Goal: Task Accomplishment & Management: Manage account settings

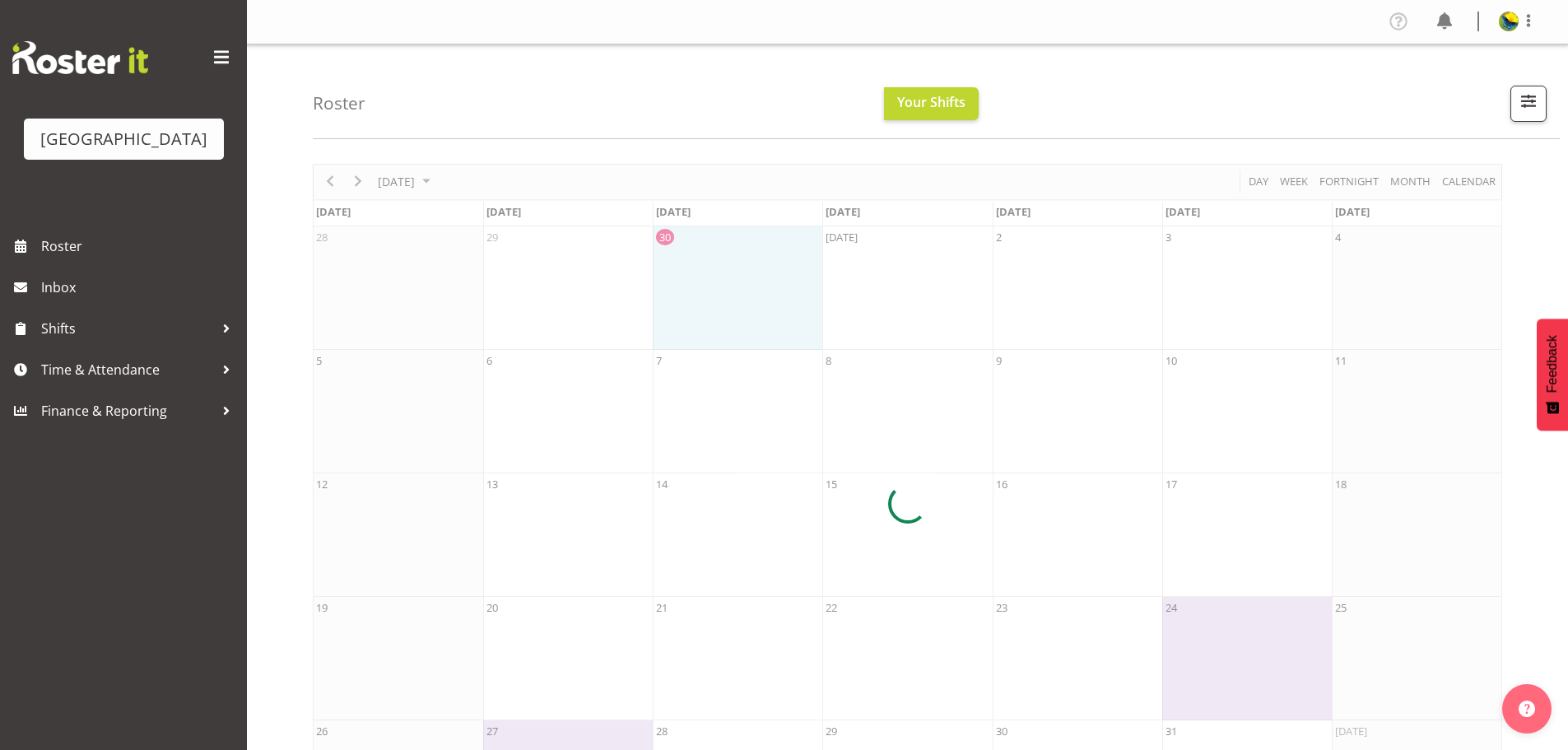
scroll to position [115, 0]
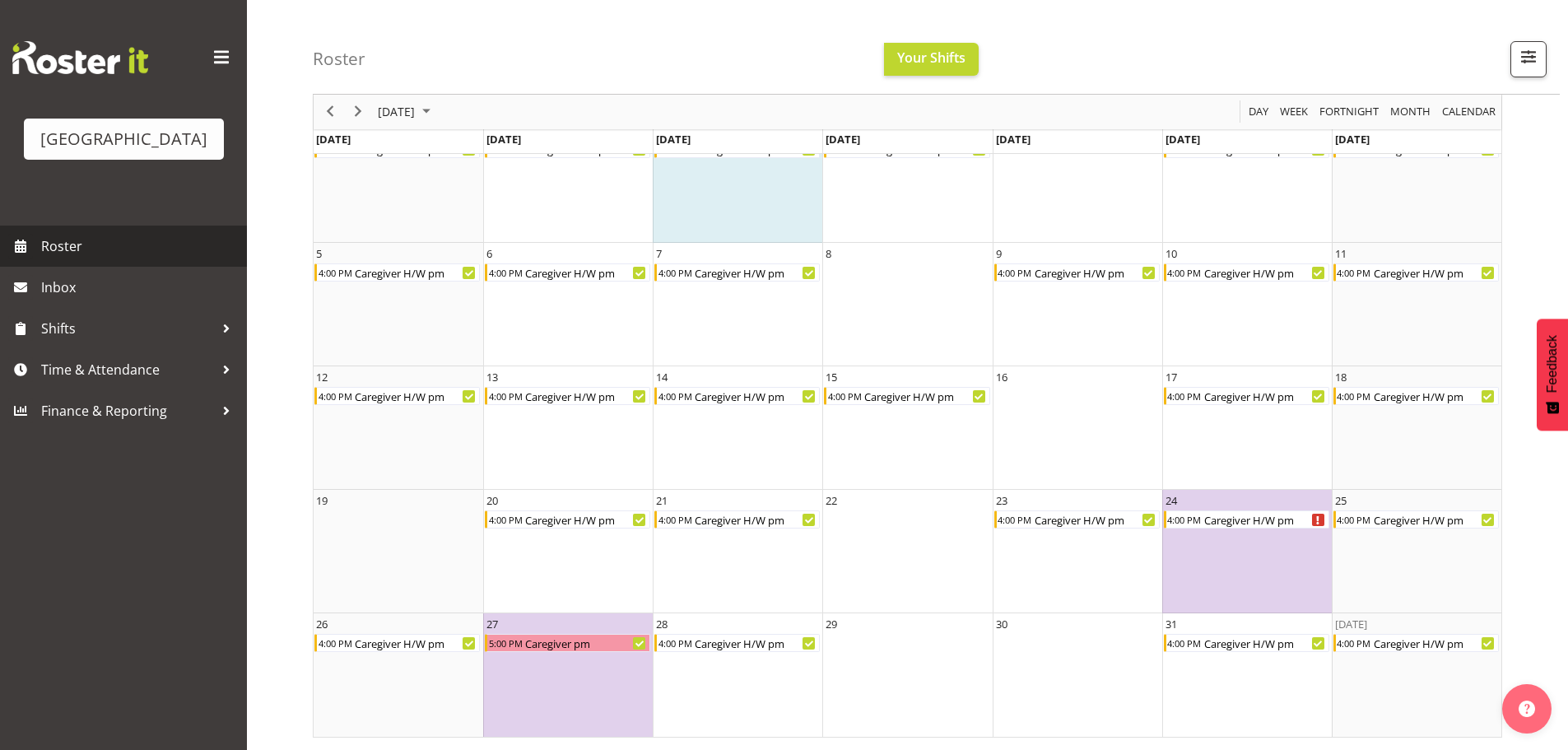
click at [147, 259] on span "Roster" at bounding box center [139, 246] width 197 height 25
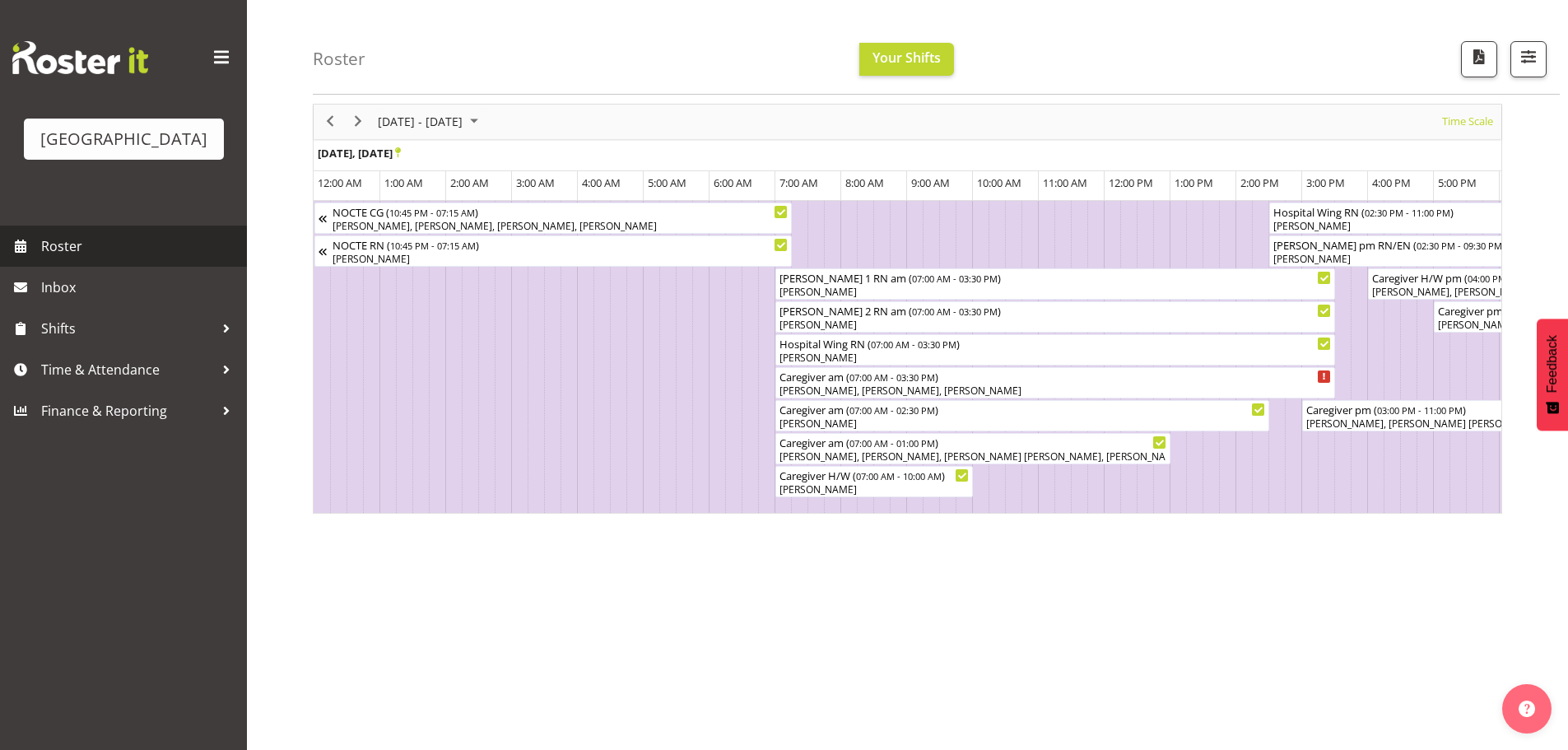
scroll to position [0, 3483]
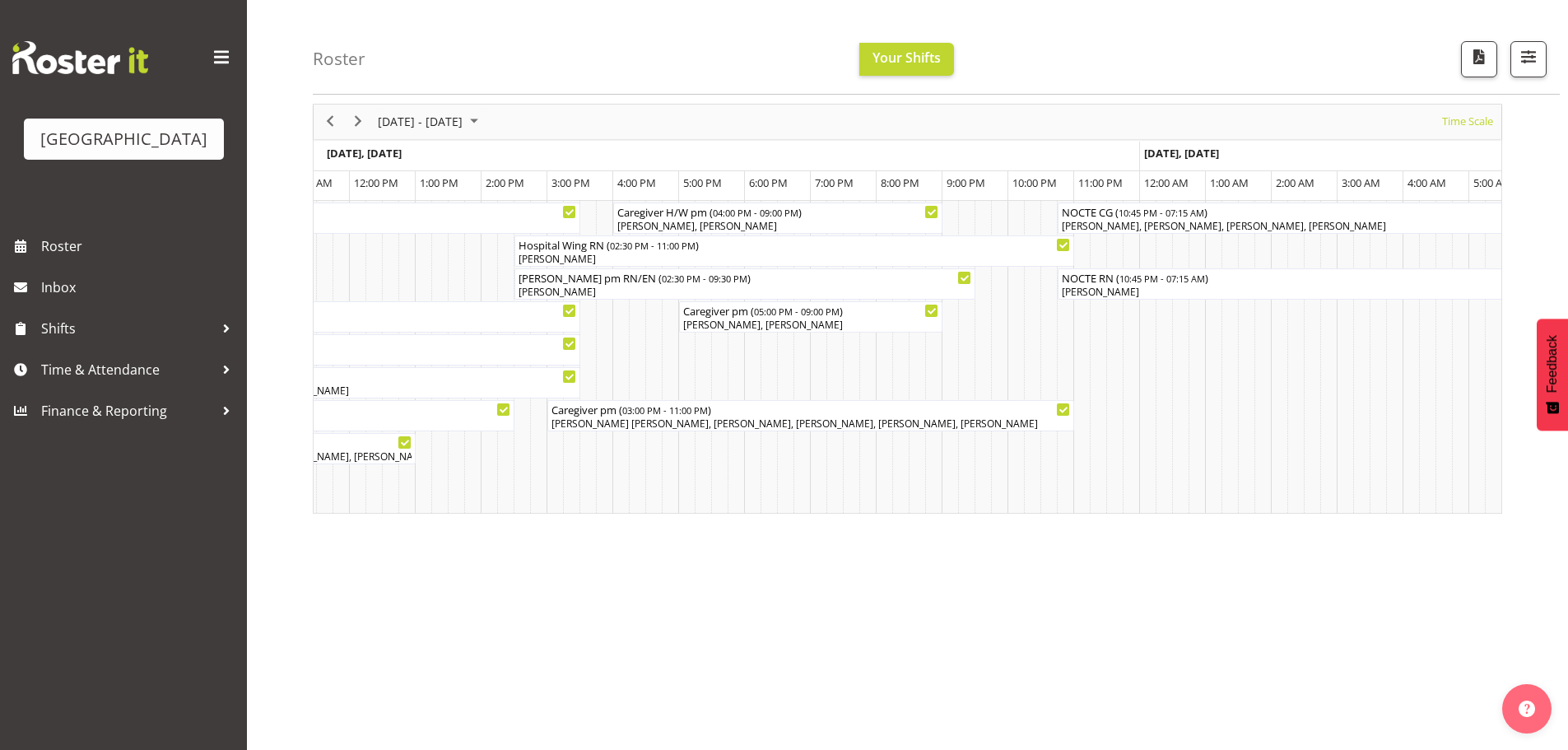
scroll to position [0, 2344]
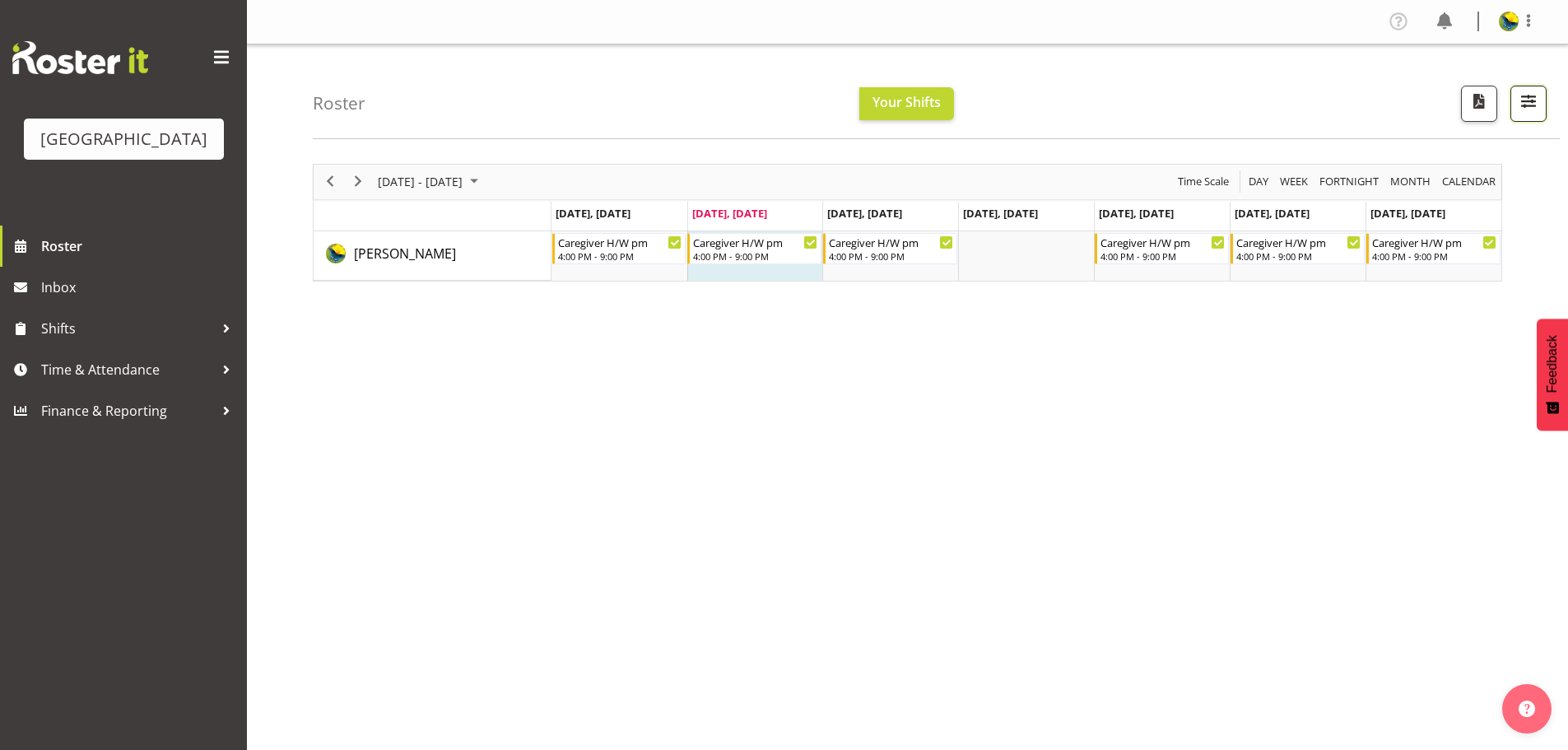
click at [1520, 107] on span "button" at bounding box center [1529, 101] width 21 height 21
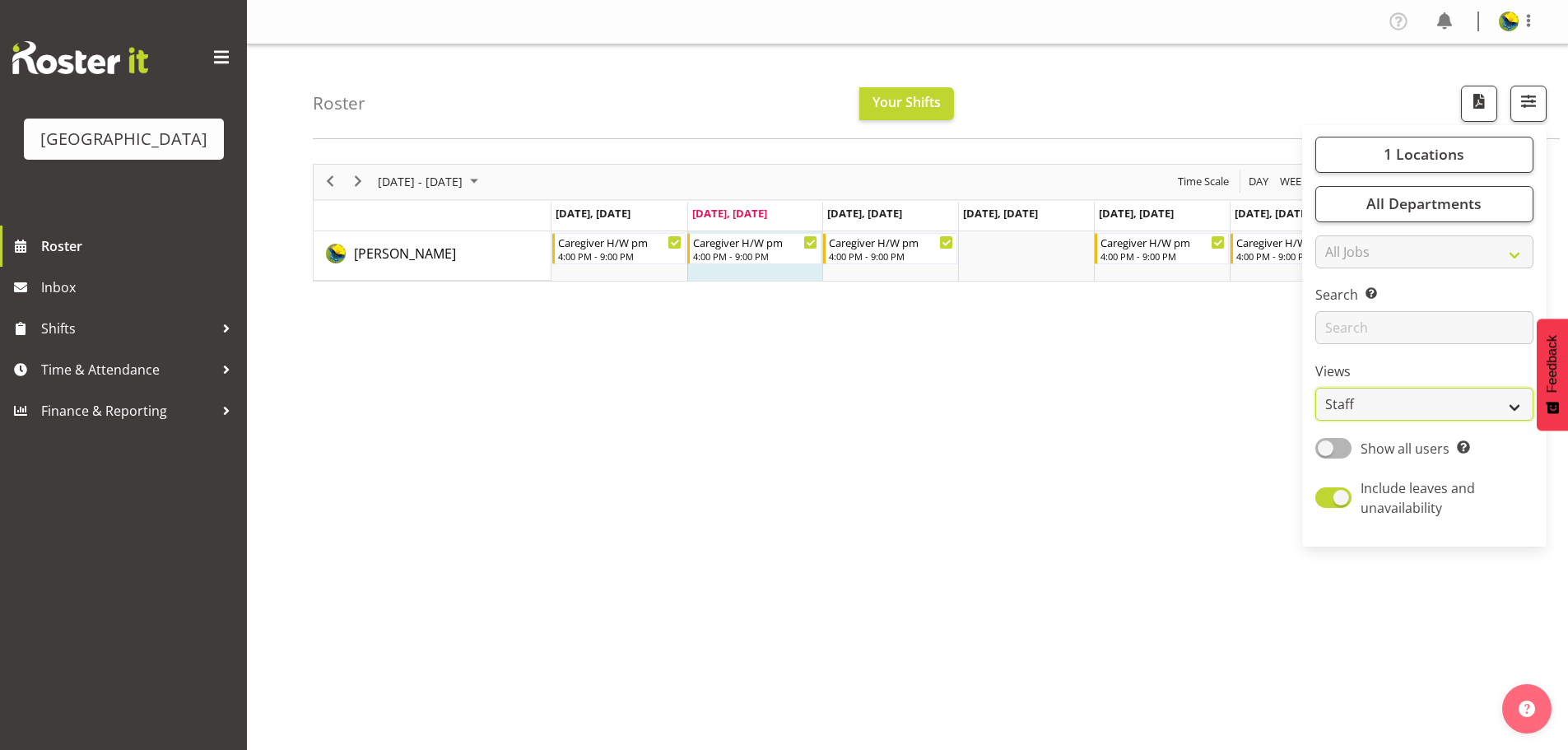
click at [1464, 420] on select "Staff Role Shift - Horizontal Shift - Vertical Staff - Location" at bounding box center [1425, 403] width 219 height 33
select select "shift"
click at [1316, 420] on select "Staff Role Shift - Horizontal Shift - Vertical Staff - Location" at bounding box center [1425, 403] width 219 height 33
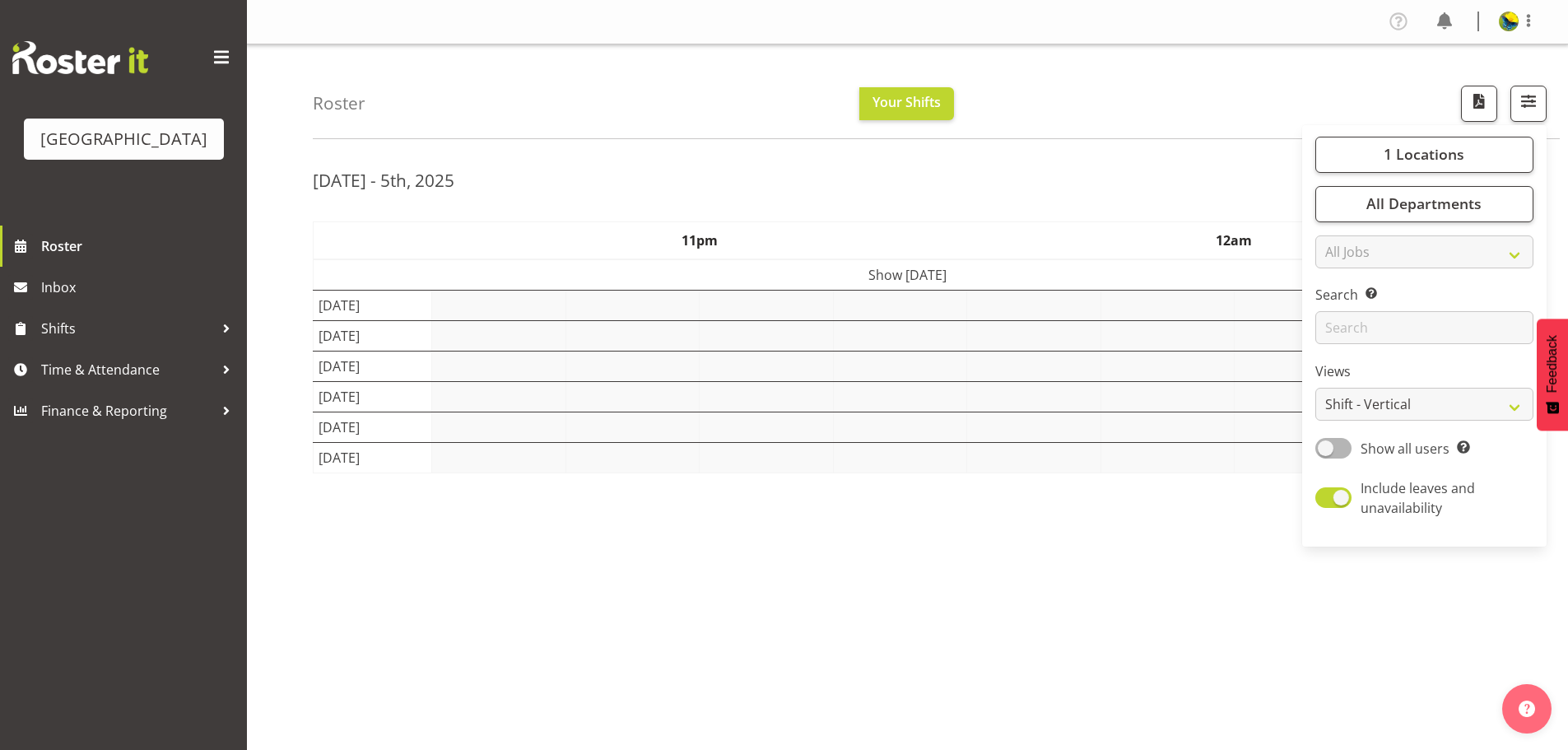
click at [1170, 89] on div "Roster Your Shifts 1 Locations Clear Parkwood Kitchen Parkwood Nurses Select Al…" at bounding box center [936, 92] width 1247 height 95
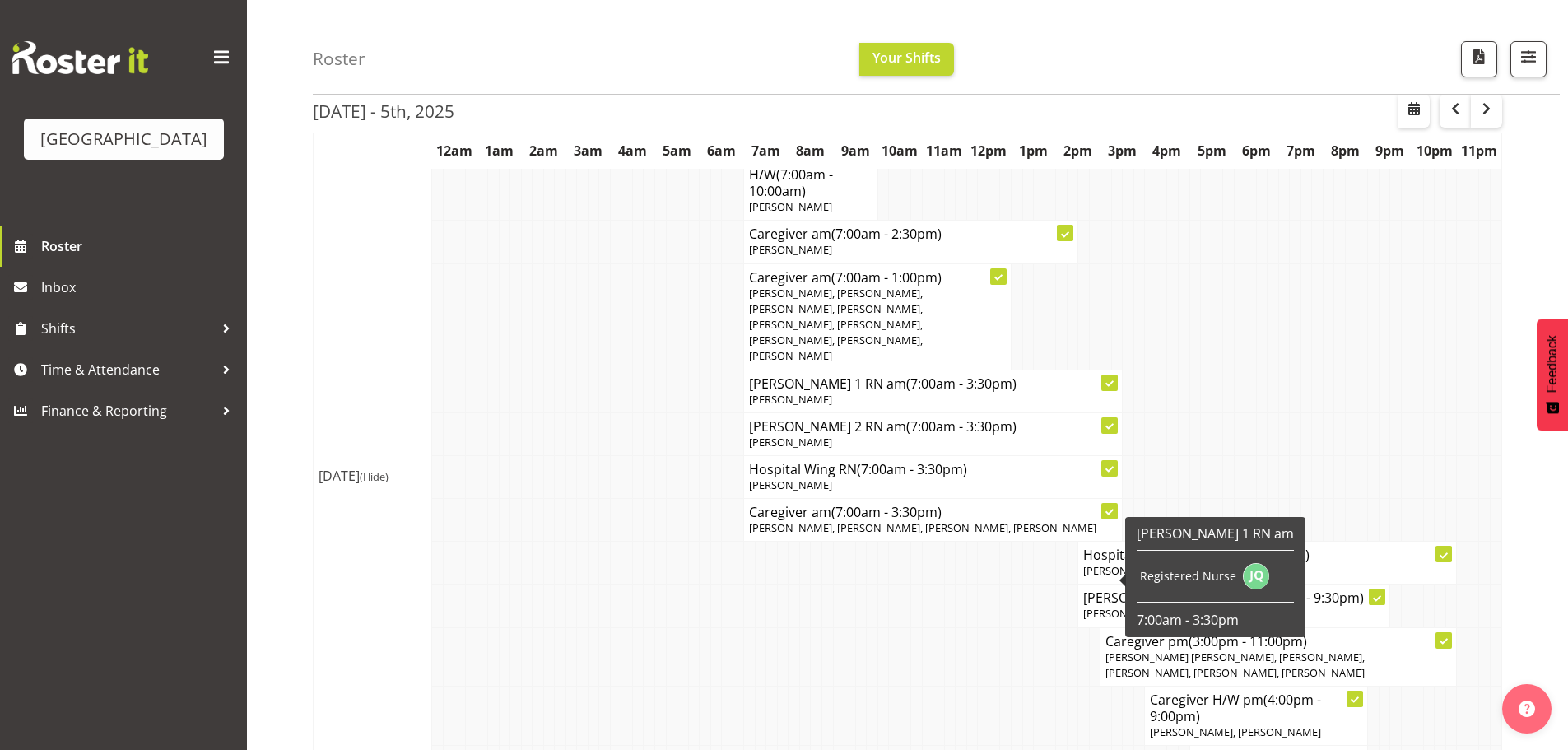
scroll to position [330, 0]
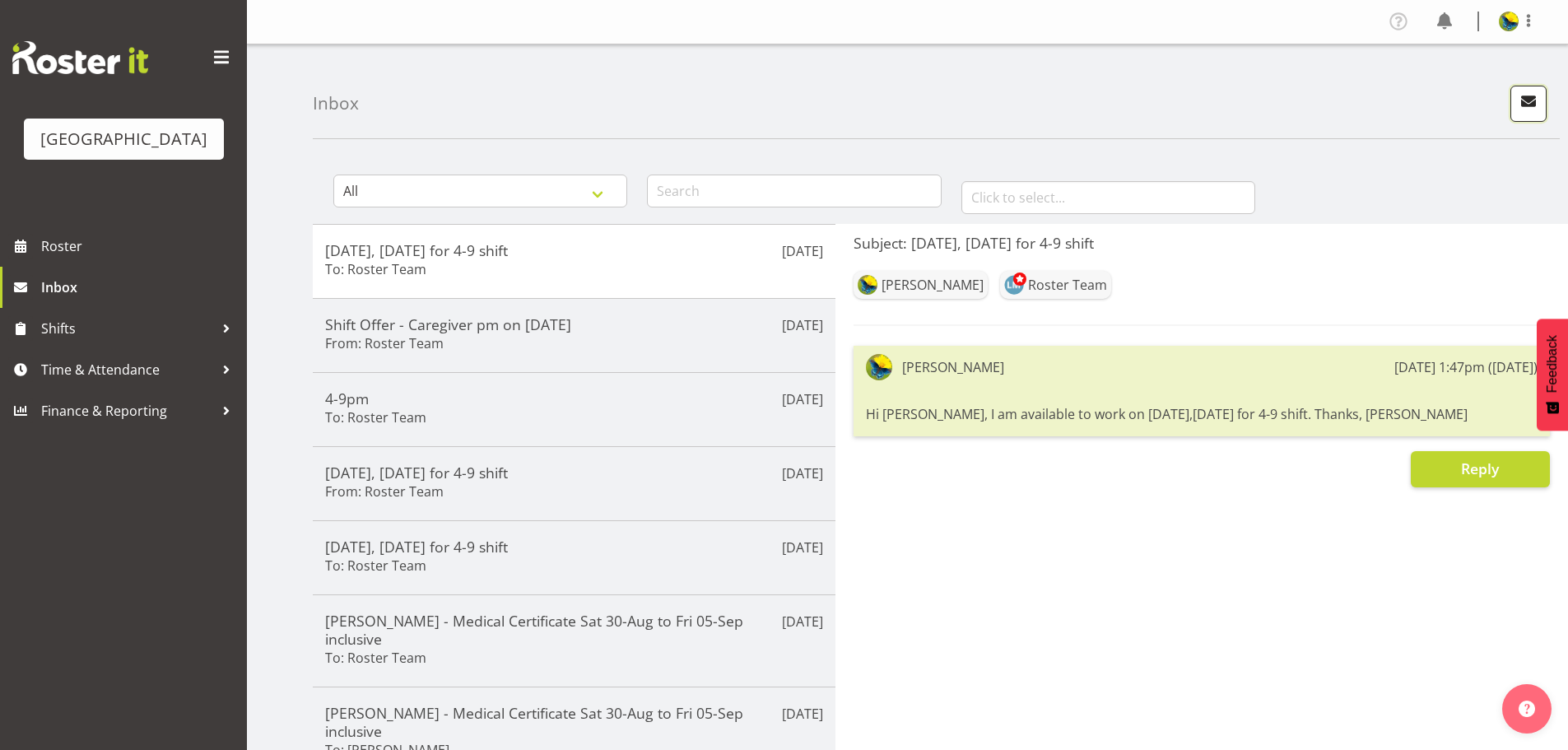
click at [1518, 112] on span "button" at bounding box center [1529, 101] width 21 height 21
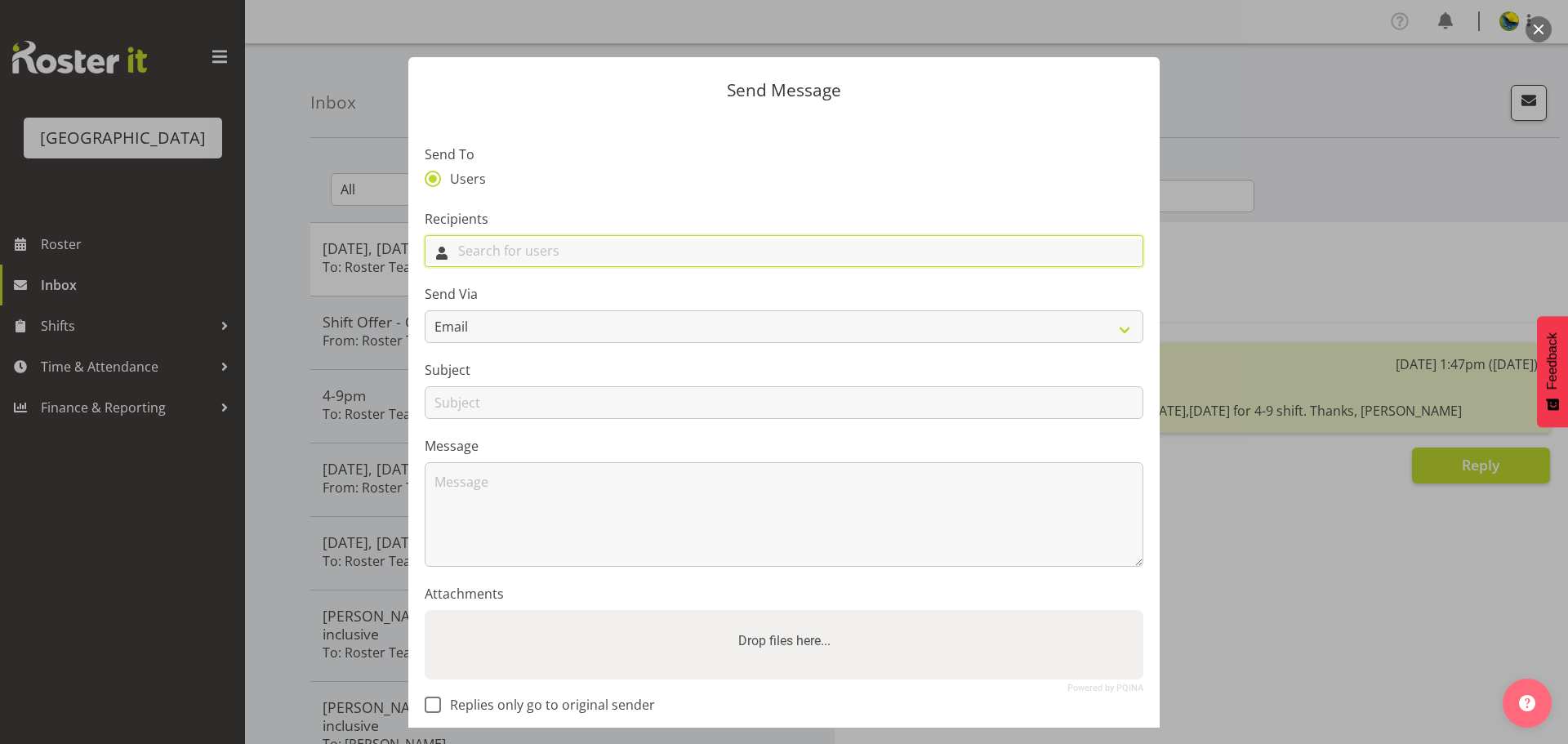
click at [665, 264] on input "text" at bounding box center [784, 251] width 717 height 26
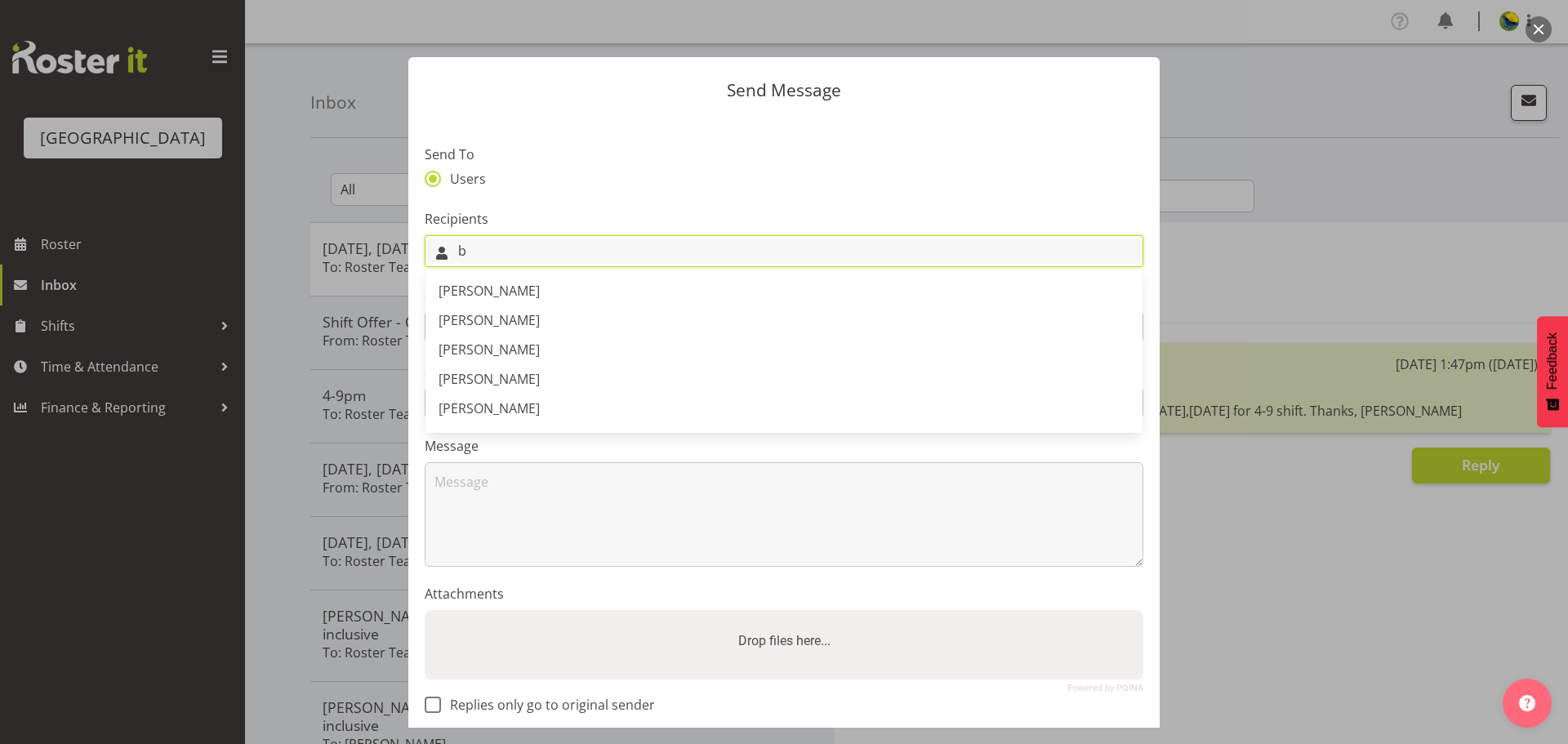
type input "b"
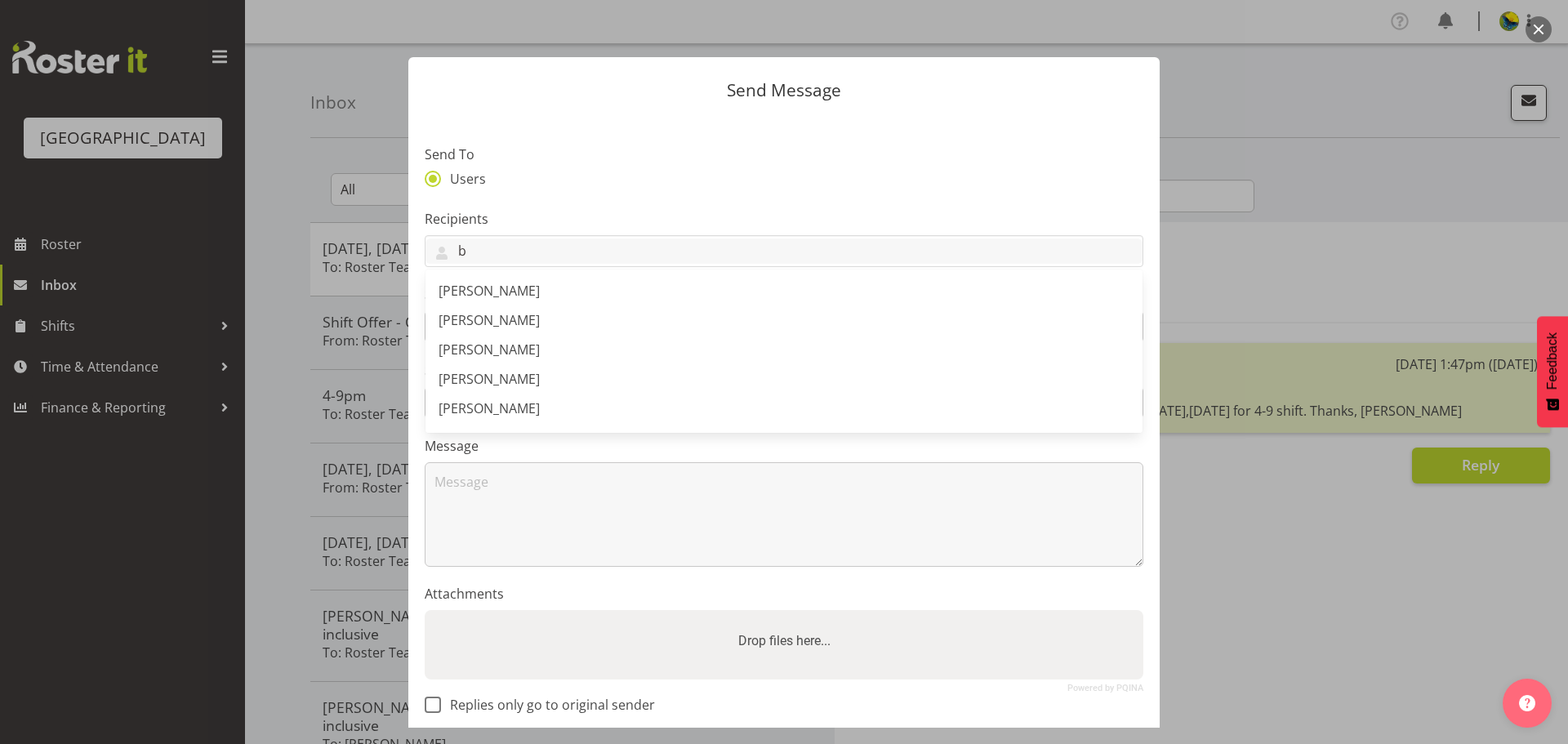
click at [1537, 26] on button "button" at bounding box center [1539, 30] width 26 height 26
